Goal: Information Seeking & Learning: Learn about a topic

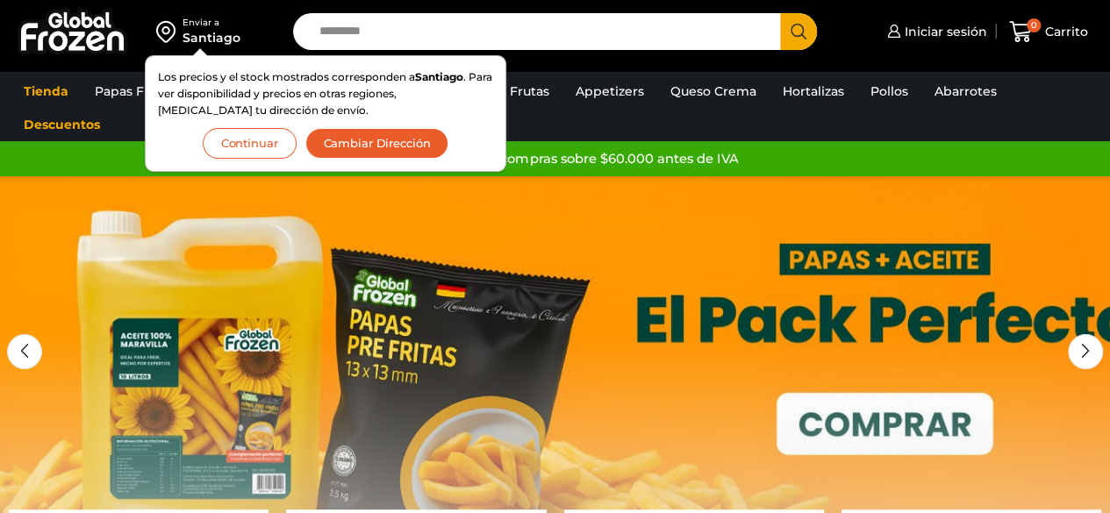
click at [226, 153] on button "Continuar" at bounding box center [250, 143] width 94 height 31
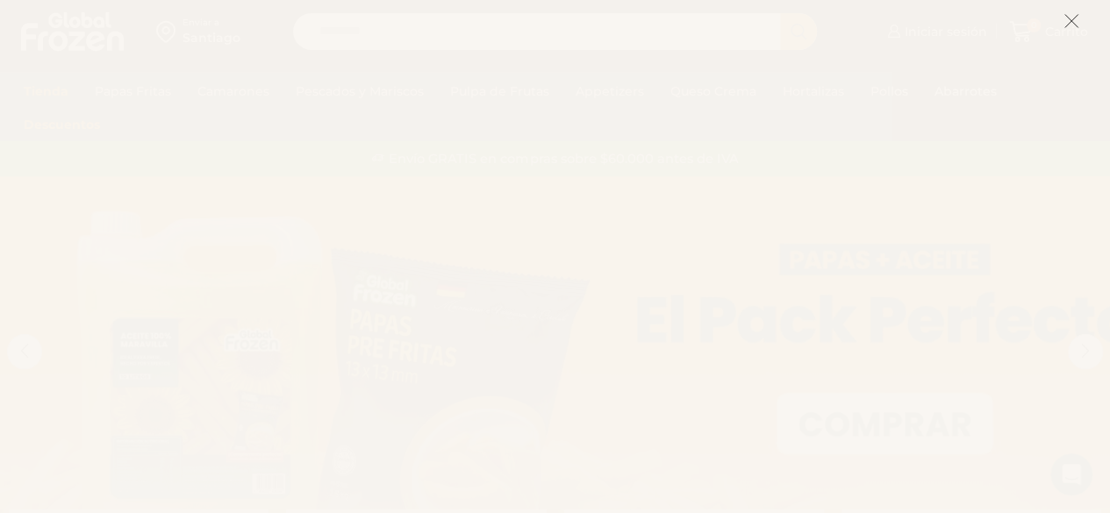
click at [1072, 21] on icon at bounding box center [1071, 21] width 16 height 16
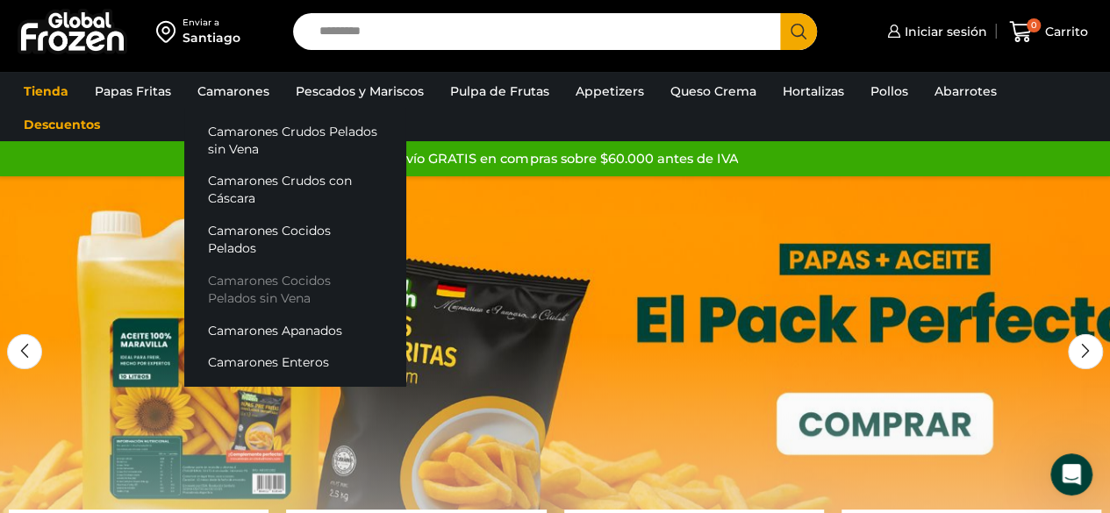
click at [304, 279] on link "Camarones Cocidos Pelados sin Vena" at bounding box center [294, 290] width 221 height 50
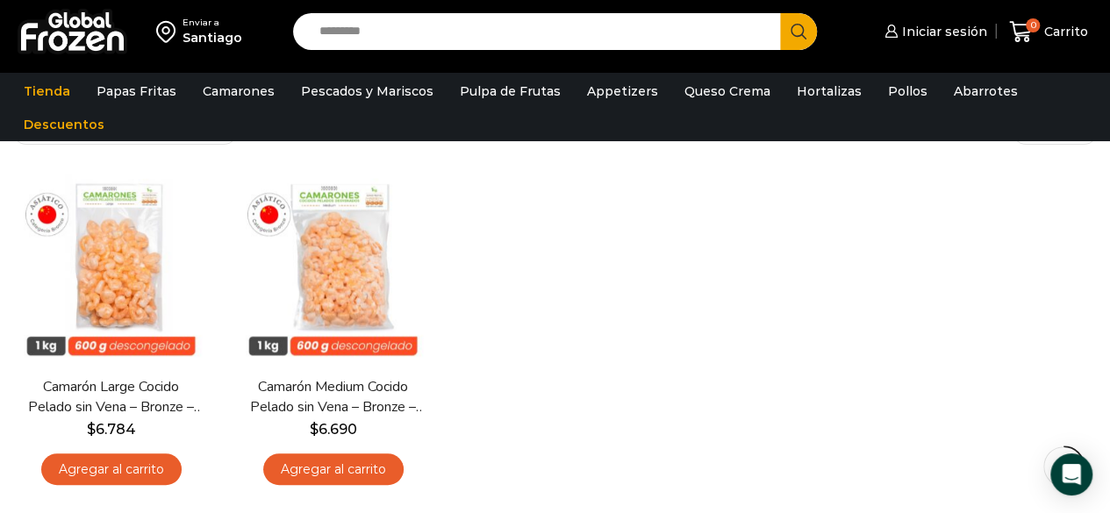
scroll to position [175, 0]
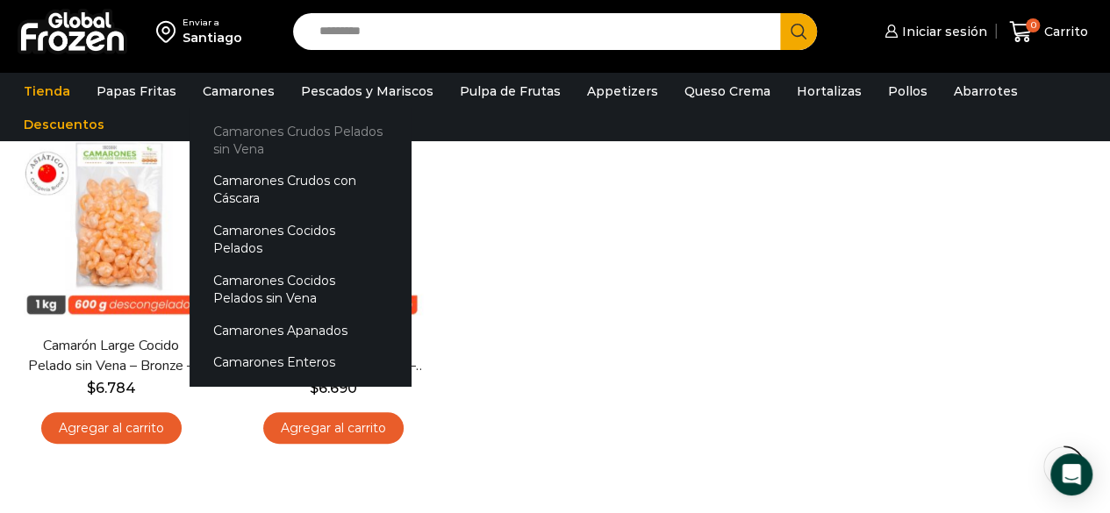
click at [260, 150] on link "Camarones Crudos Pelados sin Vena" at bounding box center [300, 140] width 221 height 50
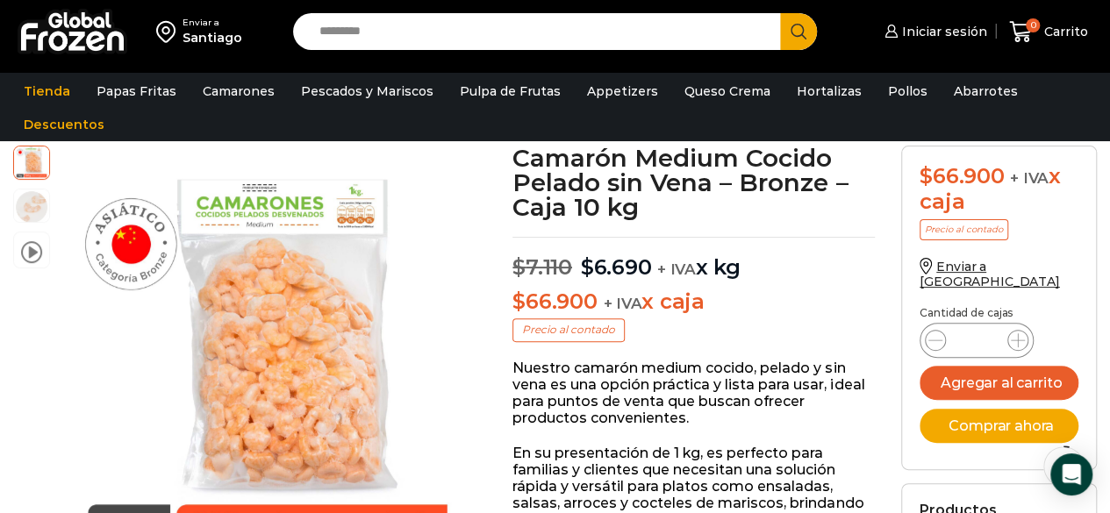
scroll to position [89, 0]
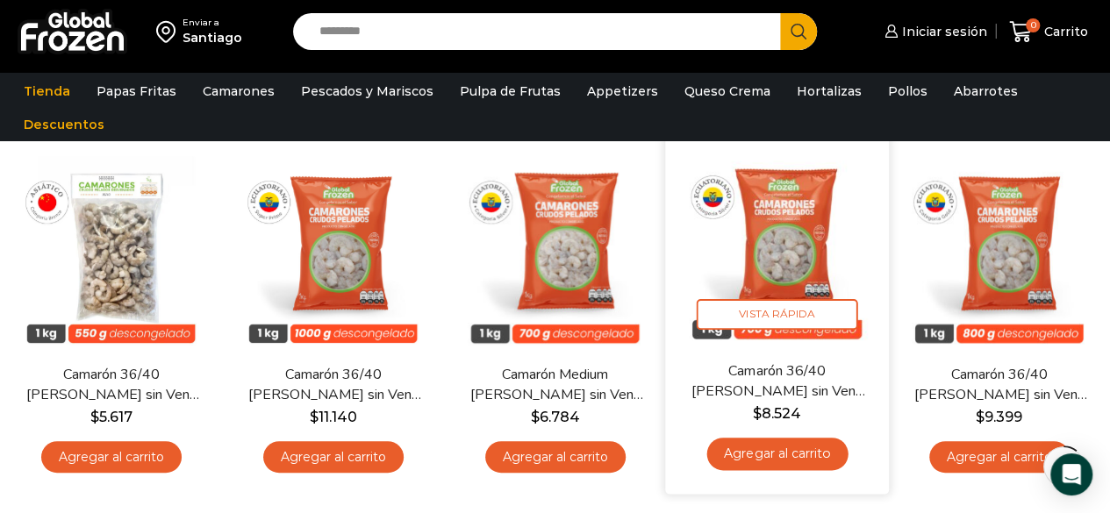
scroll to position [181, 0]
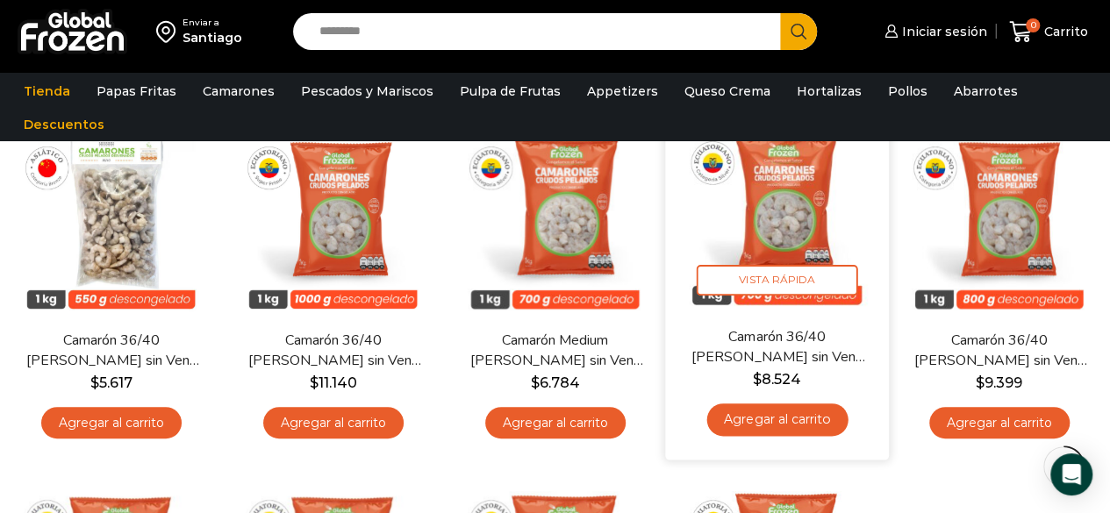
click at [811, 327] on link "Camarón 36/40 [PERSON_NAME] sin Vena – Silver – Caja 10 kg" at bounding box center [776, 346] width 177 height 41
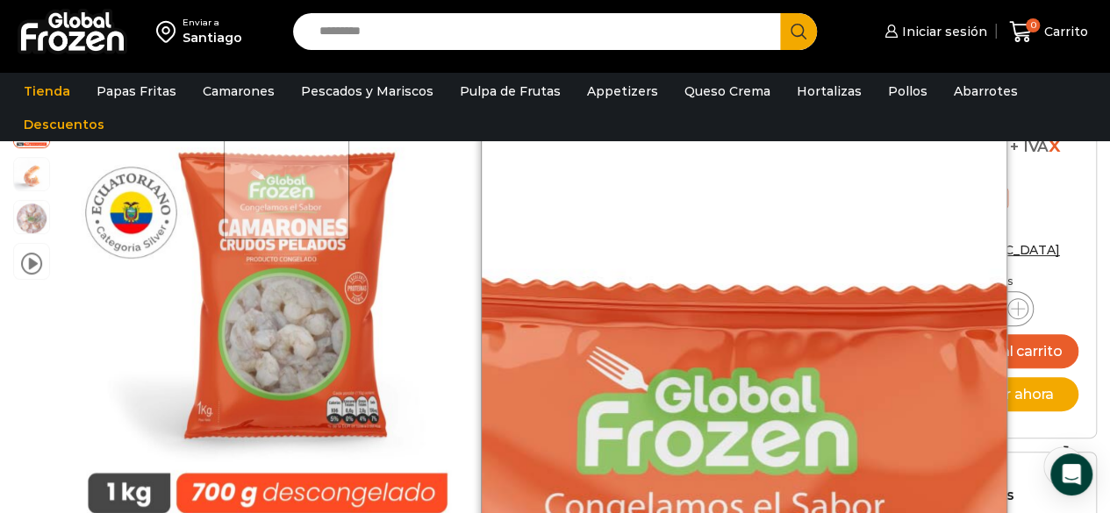
scroll to position [176, 0]
